Goal: Check status: Check status

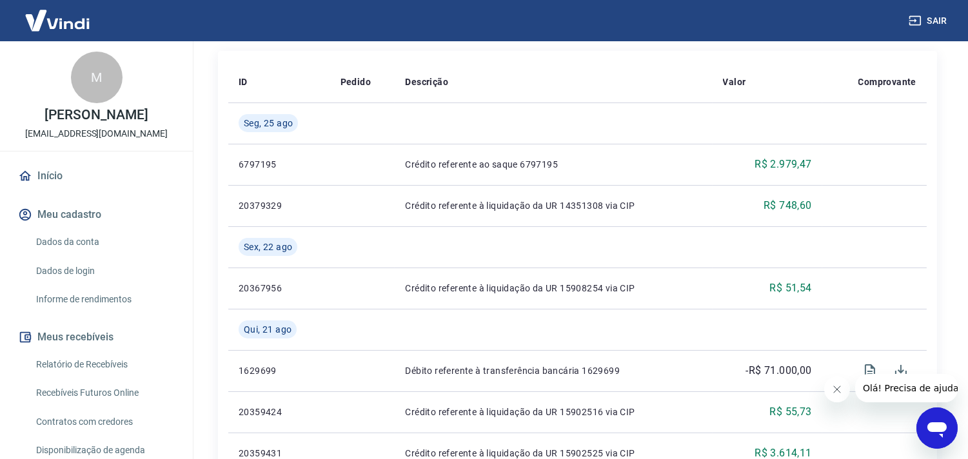
scroll to position [213, 0]
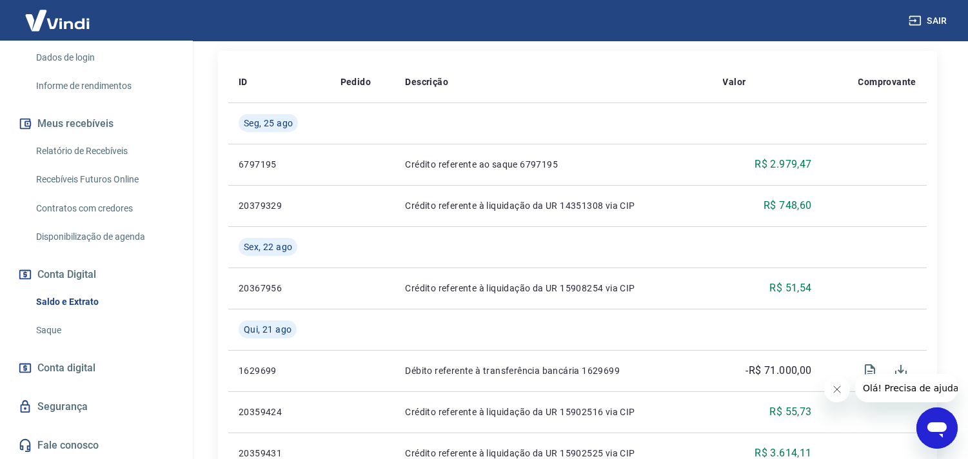
click at [74, 148] on link "Relatório de Recebíveis" at bounding box center [104, 151] width 146 height 26
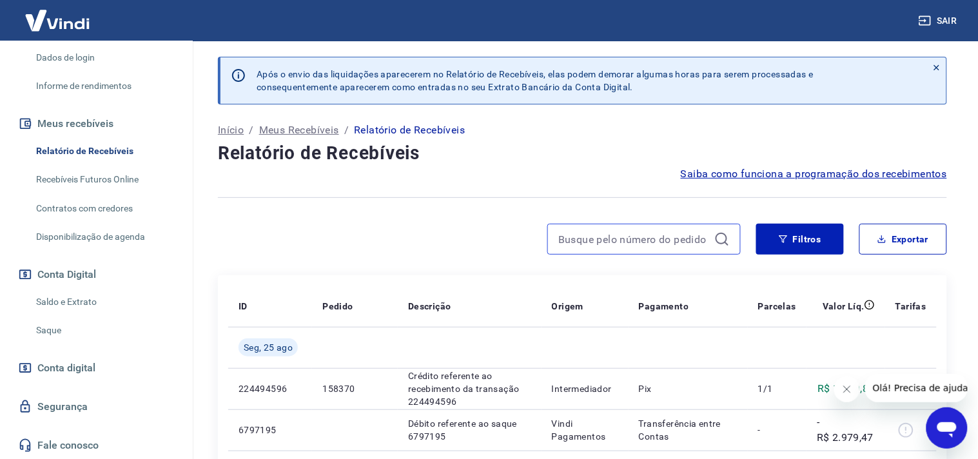
click at [629, 235] on input at bounding box center [633, 238] width 151 height 19
paste input "158358"
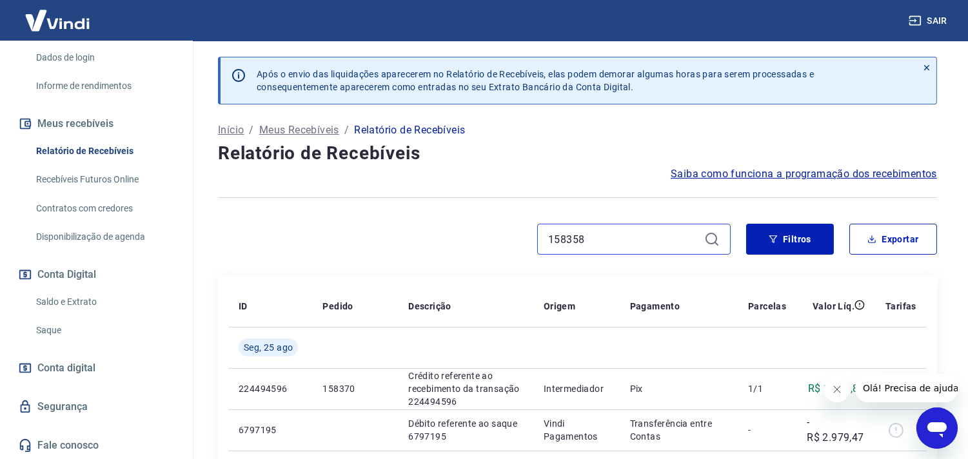
click at [629, 237] on input "158358" at bounding box center [623, 238] width 151 height 19
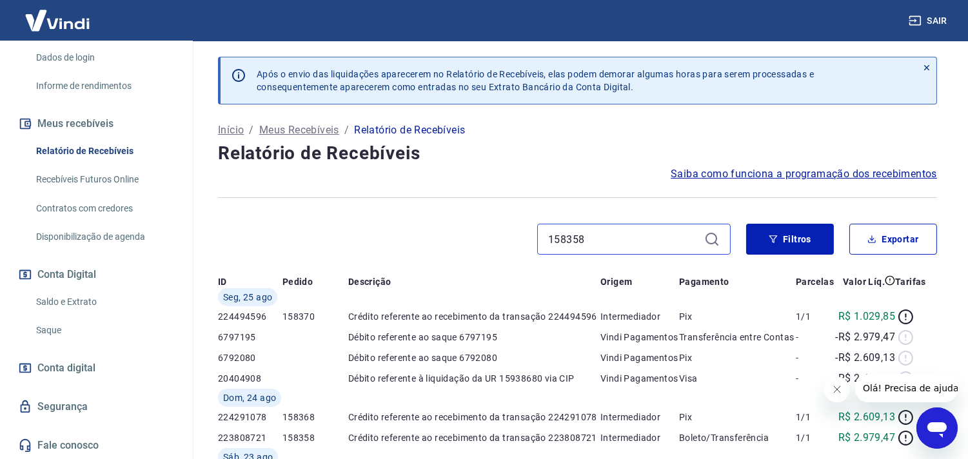
type input "158358"
click at [714, 235] on icon at bounding box center [711, 238] width 15 height 15
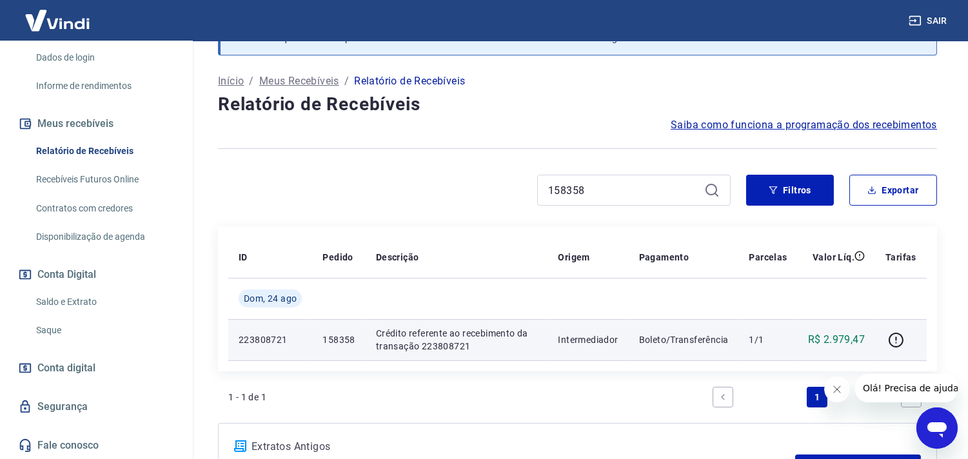
scroll to position [143, 0]
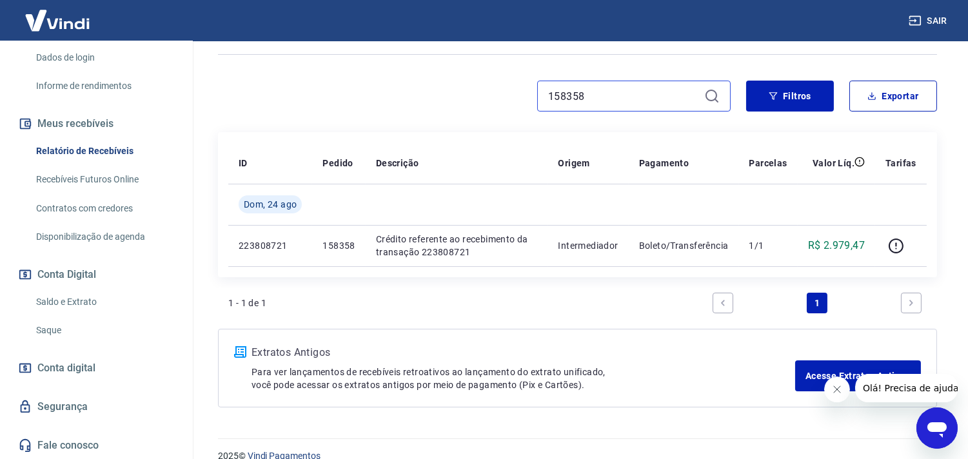
drag, startPoint x: 613, startPoint y: 95, endPoint x: 480, endPoint y: 95, distance: 133.4
click at [485, 95] on div "158358" at bounding box center [474, 96] width 512 height 31
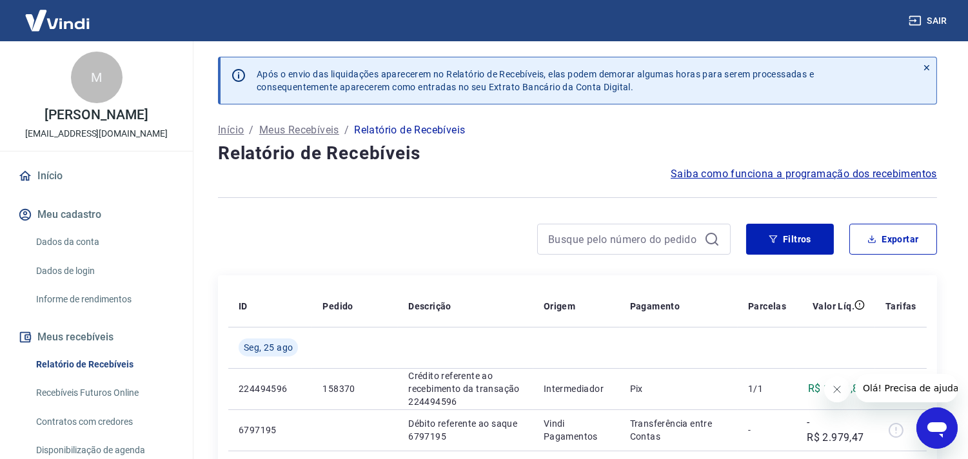
click at [65, 177] on link "Início" at bounding box center [96, 176] width 162 height 28
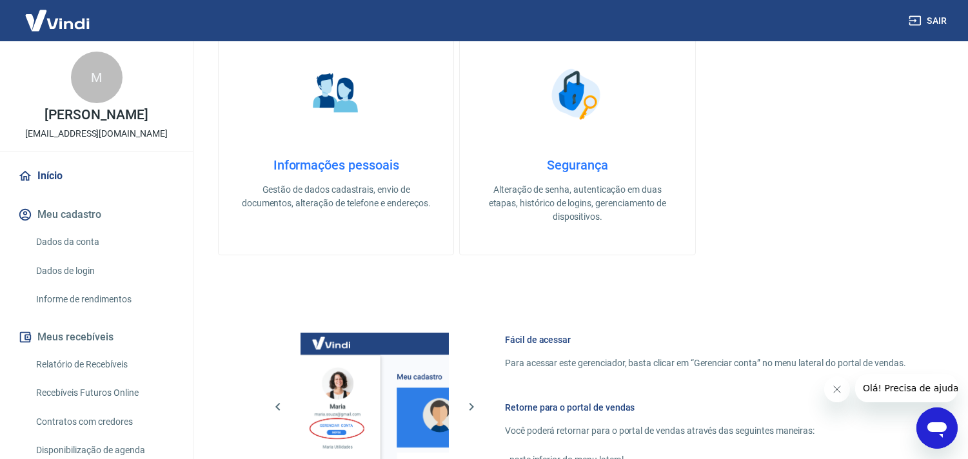
scroll to position [559, 0]
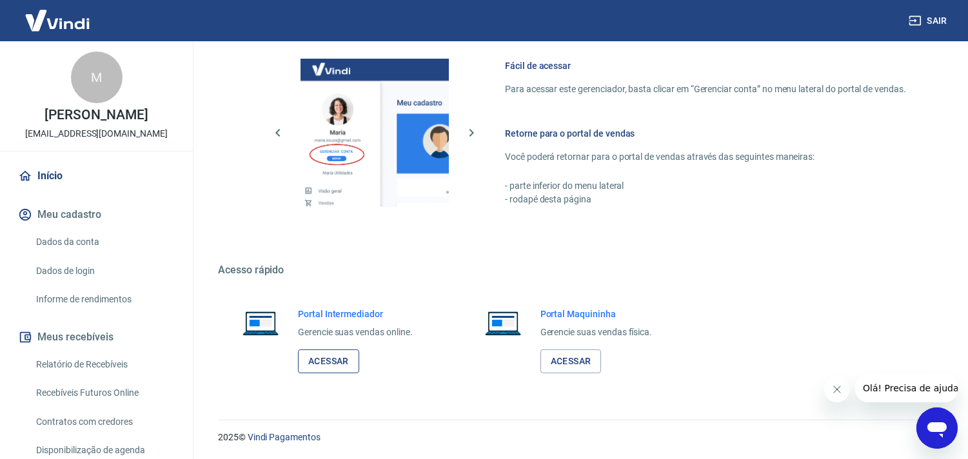
click at [342, 358] on link "Acessar" at bounding box center [328, 361] width 61 height 24
click at [84, 361] on link "Relatório de Recebíveis" at bounding box center [104, 364] width 146 height 26
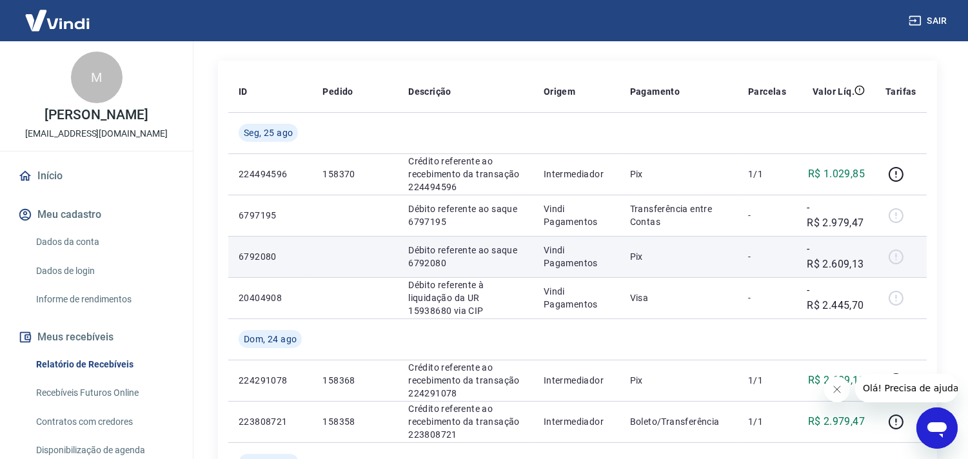
scroll to position [286, 0]
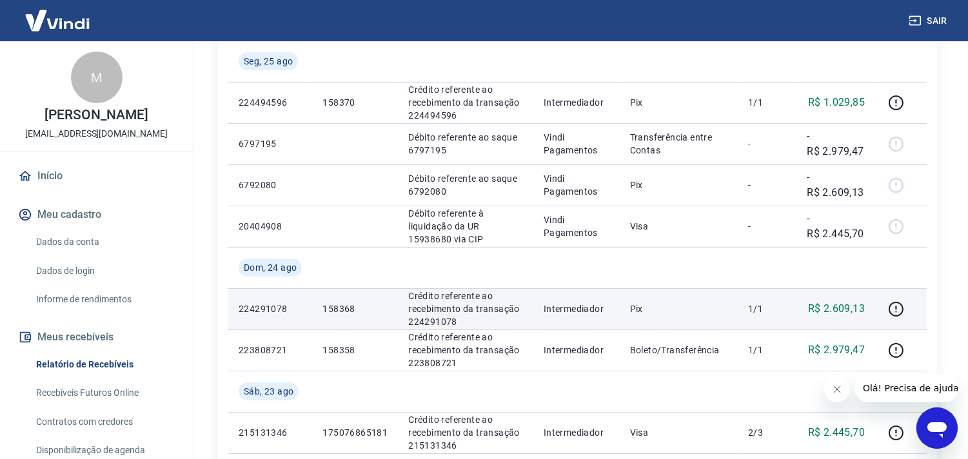
click at [338, 306] on p "158368" at bounding box center [354, 308] width 65 height 13
copy p "158368"
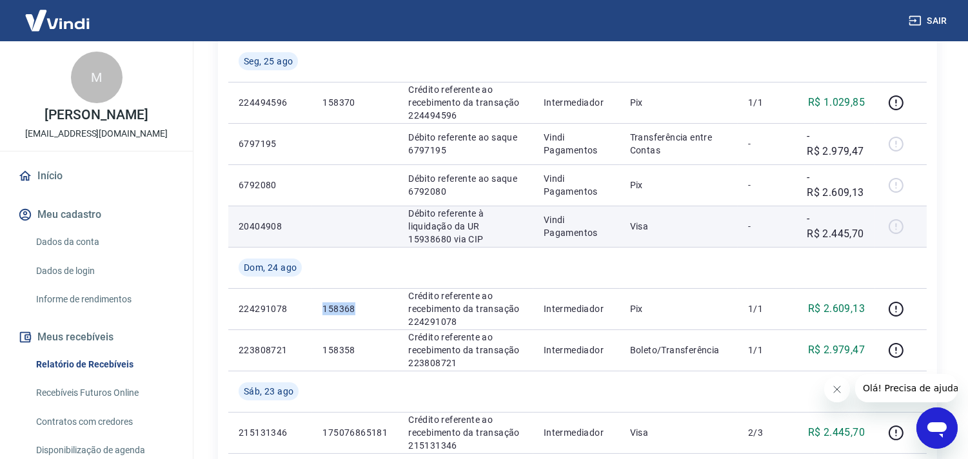
scroll to position [215, 0]
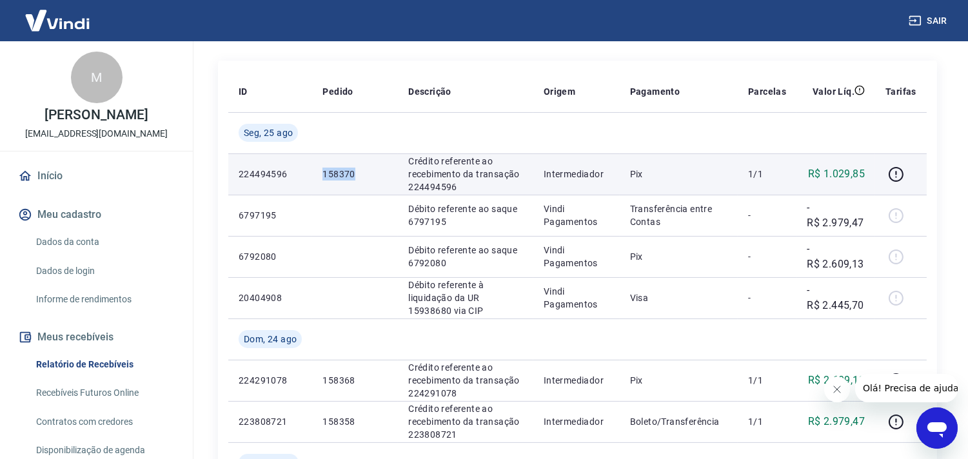
drag, startPoint x: 324, startPoint y: 173, endPoint x: 356, endPoint y: 172, distance: 31.6
click at [356, 172] on p "158370" at bounding box center [354, 174] width 65 height 13
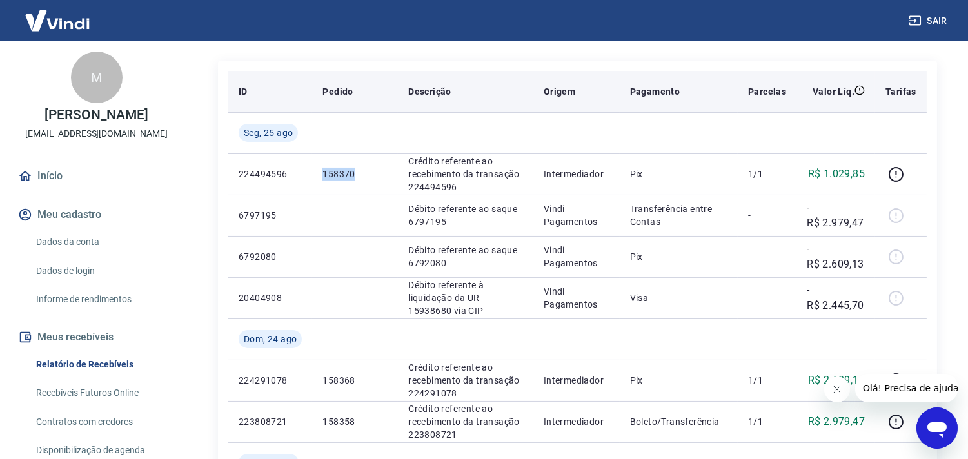
copy p "158370"
